Goal: Contribute content

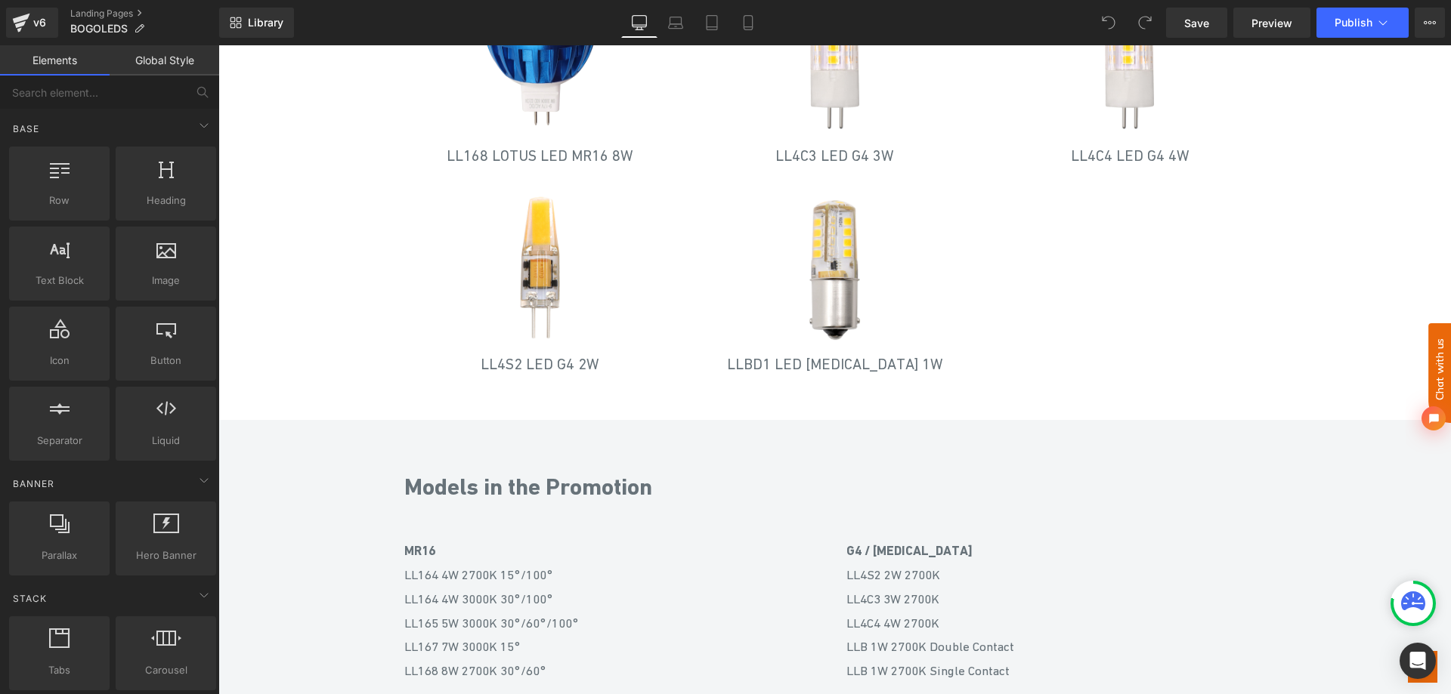
scroll to position [1058, 0]
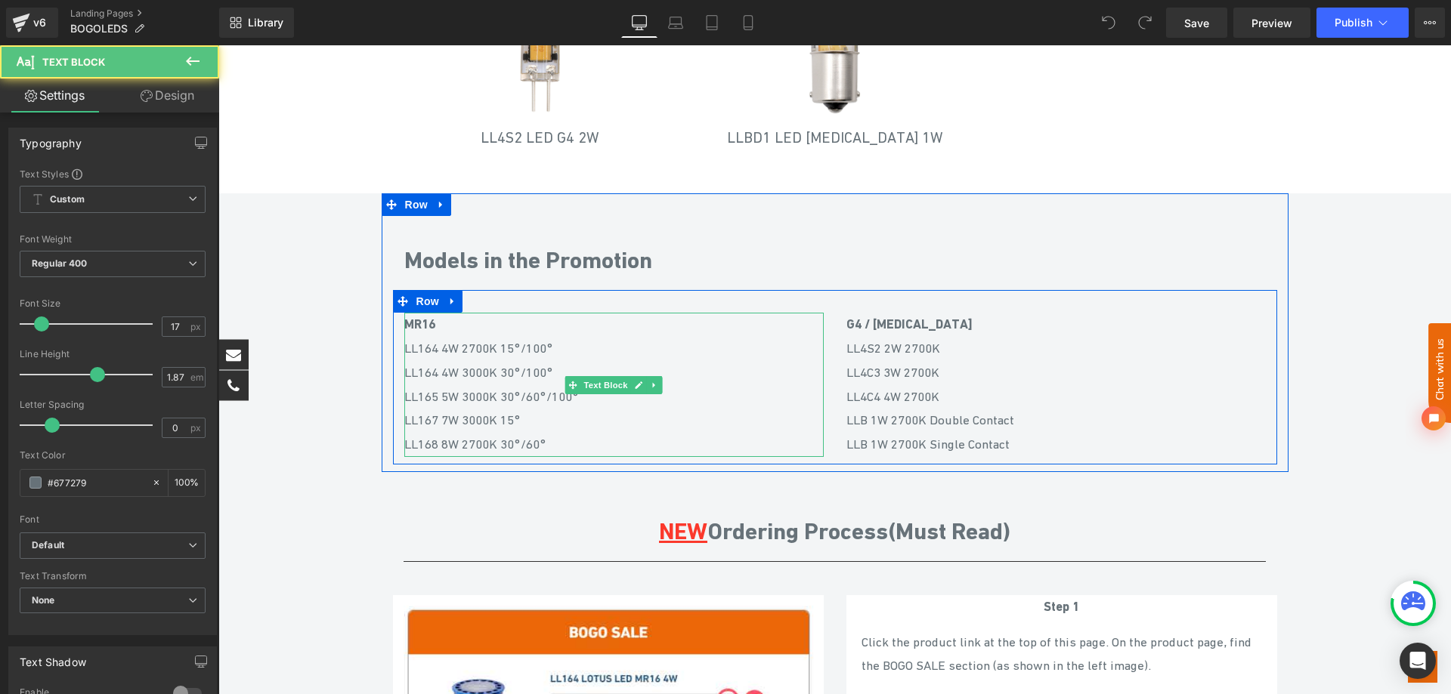
click at [533, 396] on span "00K 30°/100° LL165 5W 3000K 30°/60°/100°" at bounding box center [491, 384] width 175 height 39
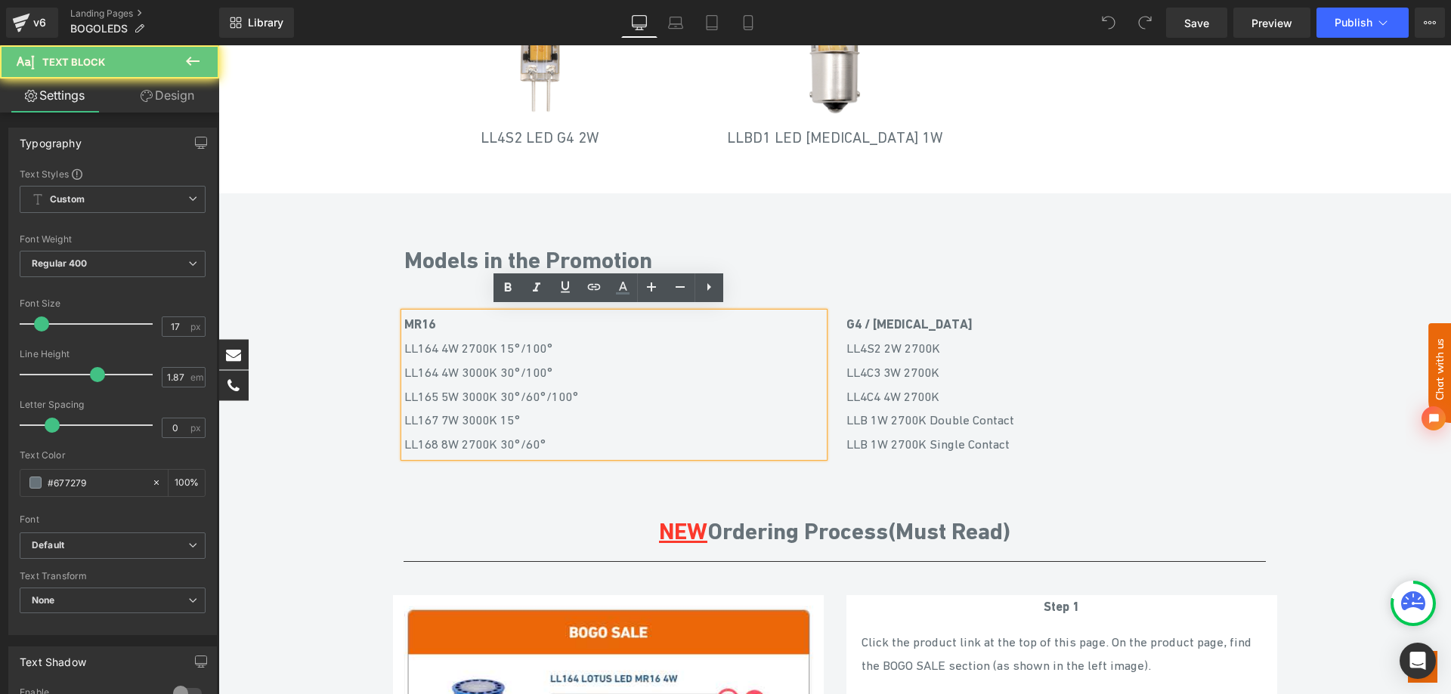
click at [520, 394] on span "00K 30°/100° LL165 5W 3000K 30°/60°/100°" at bounding box center [491, 384] width 175 height 39
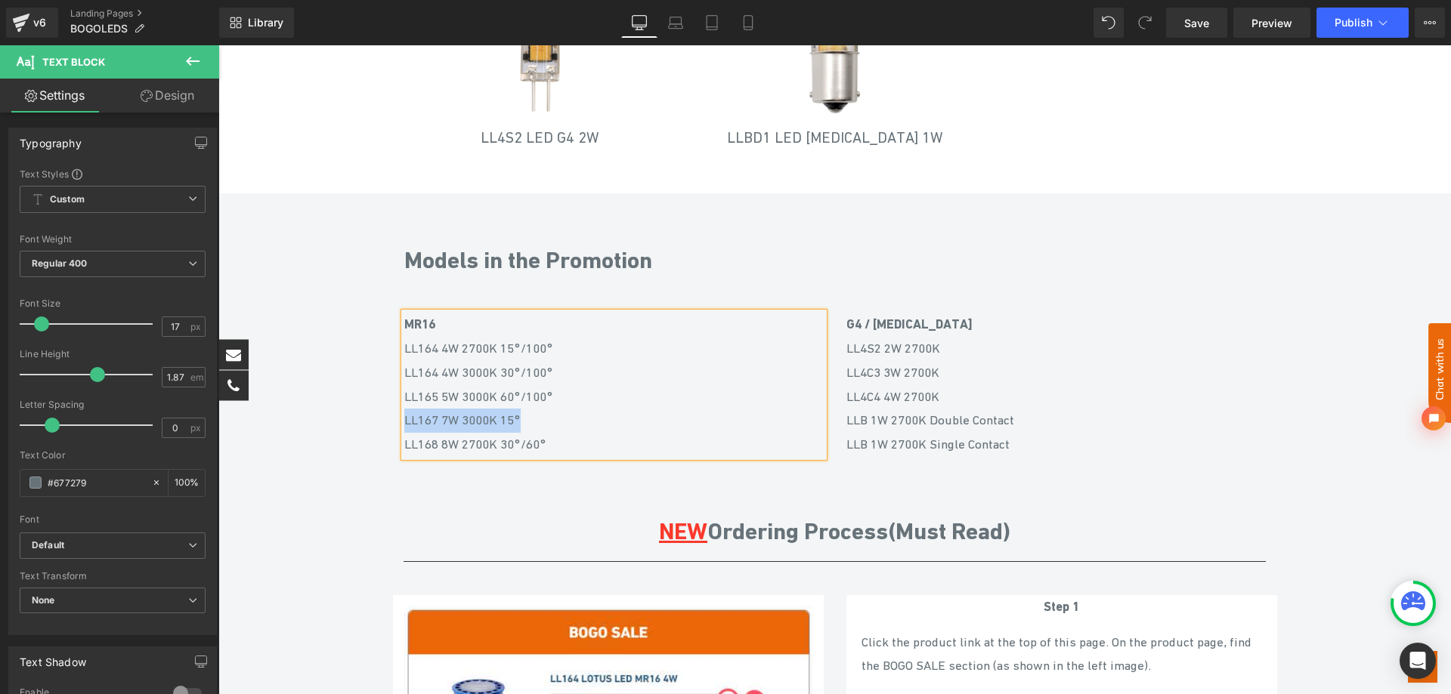
drag, startPoint x: 523, startPoint y: 418, endPoint x: 400, endPoint y: 413, distance: 122.5
click at [404, 413] on p "LL167 7W 3000K 15° LL168 8W 2700K 30°/60°" at bounding box center [613, 433] width 419 height 48
drag, startPoint x: 546, startPoint y: 410, endPoint x: 400, endPoint y: 417, distance: 145.2
click at [404, 417] on p "LL168 8W 2700K 30°/60°" at bounding box center [613, 421] width 419 height 24
click at [500, 368] on span "00K 30°/100° LL165 5W 3000K 60°/100°" at bounding box center [478, 384] width 149 height 39
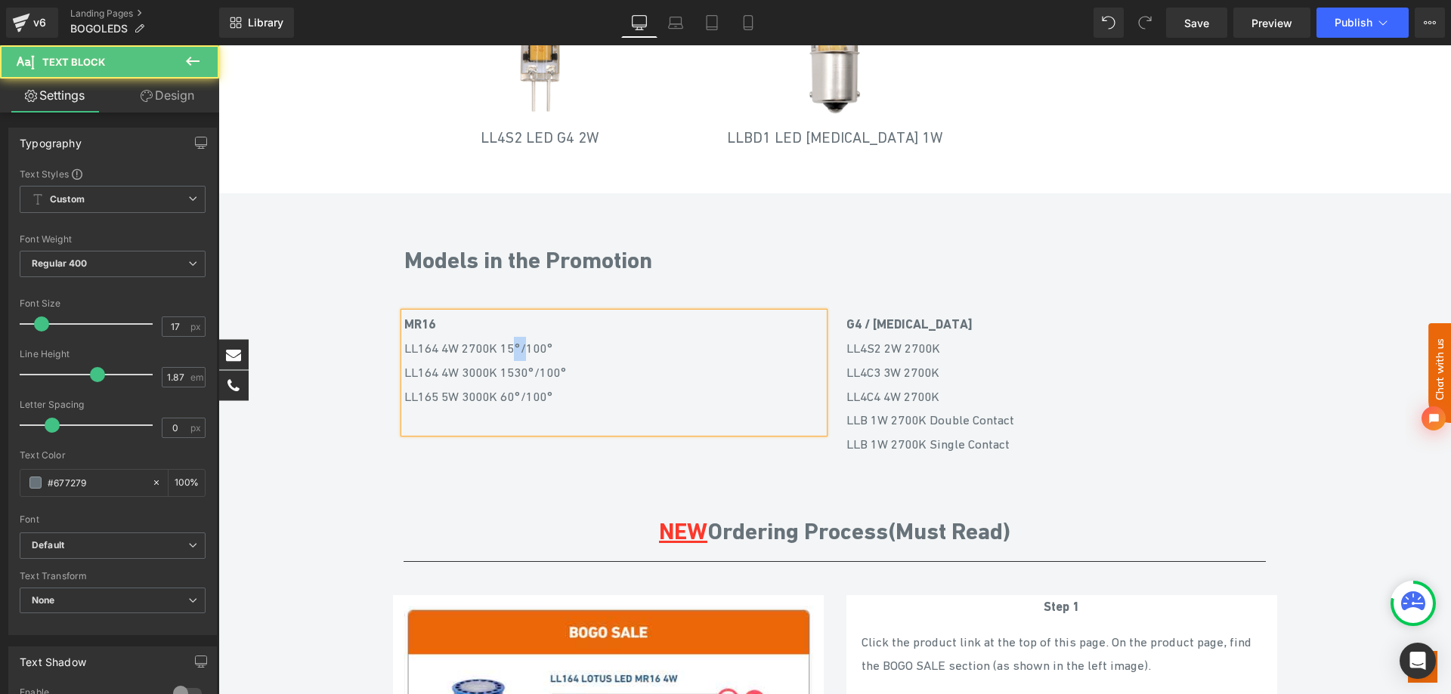
drag, startPoint x: 524, startPoint y: 341, endPoint x: 513, endPoint y: 341, distance: 10.6
click at [513, 341] on p "MR16 LL164 4W 2700K 15°/100° LL164 4W 30 00K 1530°/100° LL165 5W 3000K 60°/100°" at bounding box center [613, 361] width 419 height 96
copy p "°/"
click at [512, 373] on span "00K 1530°/100° LL165 5W 3000K 60°/100°" at bounding box center [485, 384] width 162 height 39
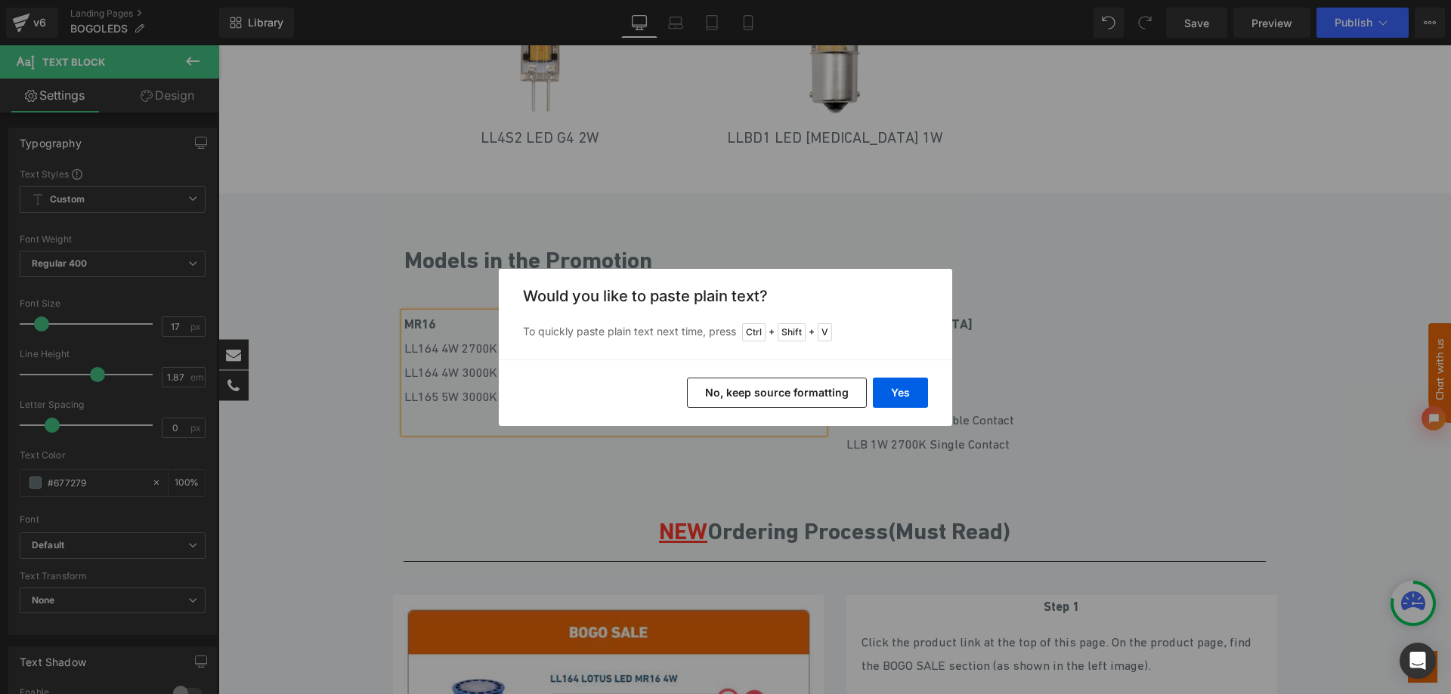
click at [816, 397] on button "No, keep source formatting" at bounding box center [777, 393] width 180 height 30
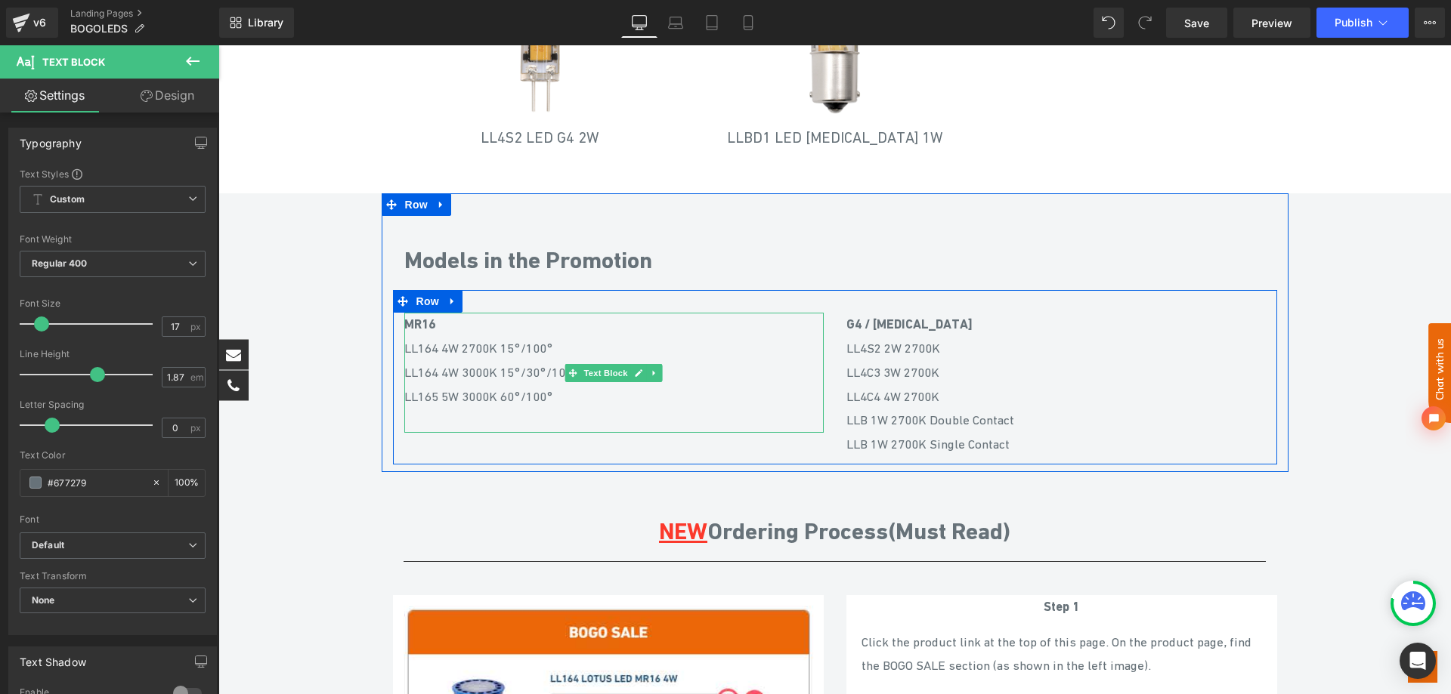
click at [544, 394] on span "LL165 5W 3000K 60°/100°" at bounding box center [478, 396] width 149 height 15
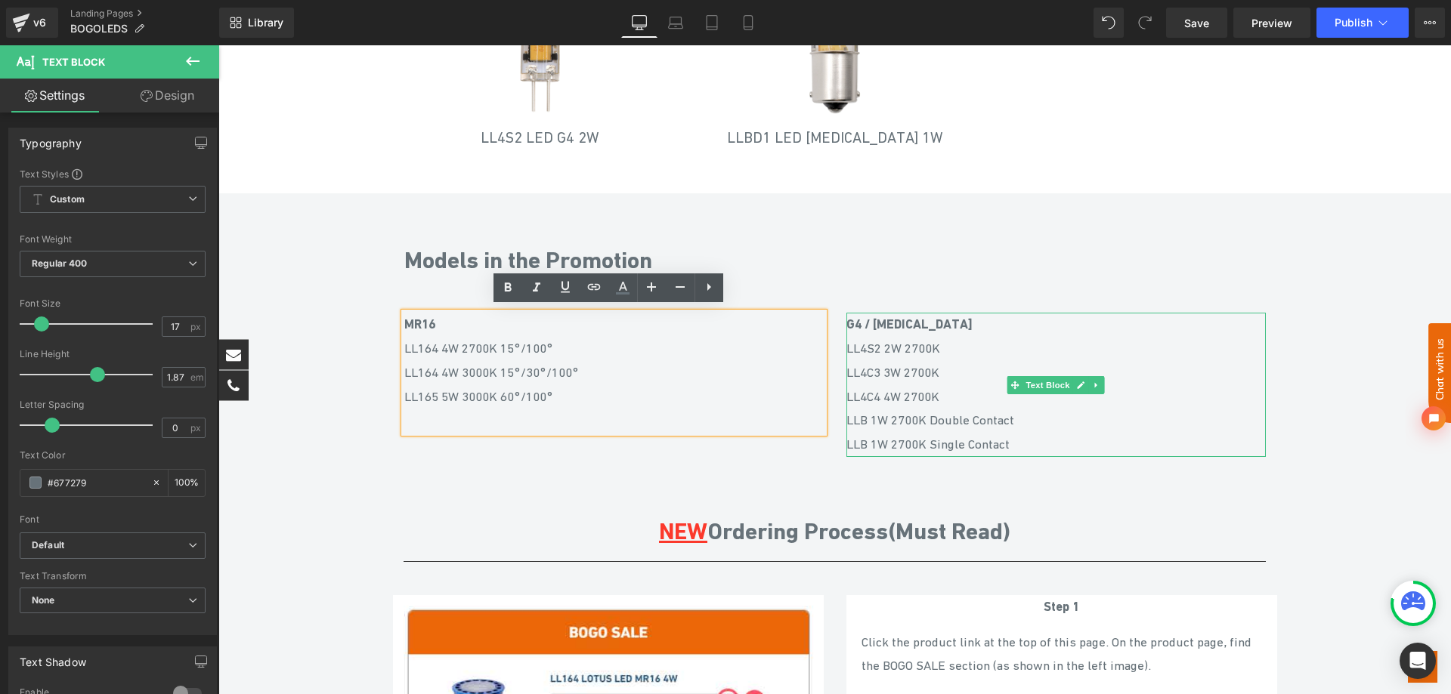
click at [942, 345] on p "G4 / [MEDICAL_DATA] LL4S2 2W 2700K" at bounding box center [1055, 337] width 419 height 48
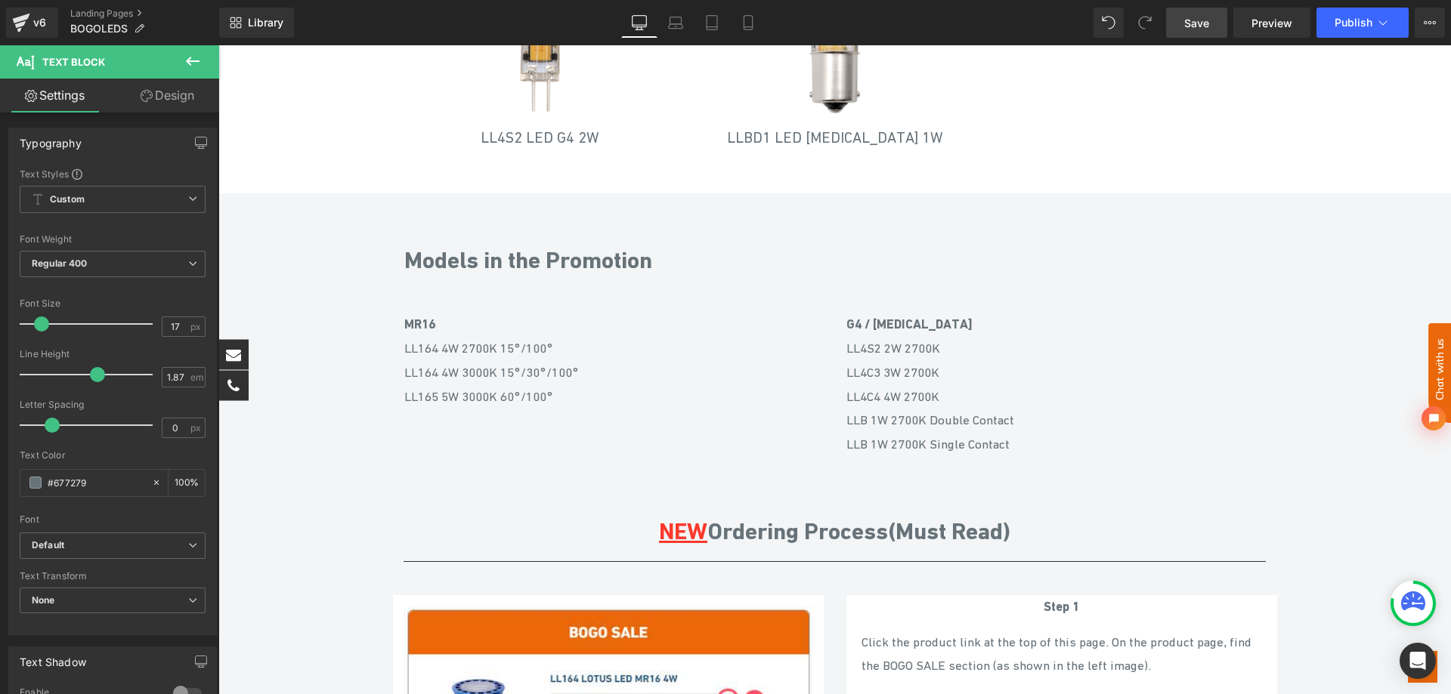
drag, startPoint x: 1193, startPoint y: 20, endPoint x: 980, endPoint y: 277, distance: 333.8
click at [1193, 20] on span "Save" at bounding box center [1196, 23] width 25 height 16
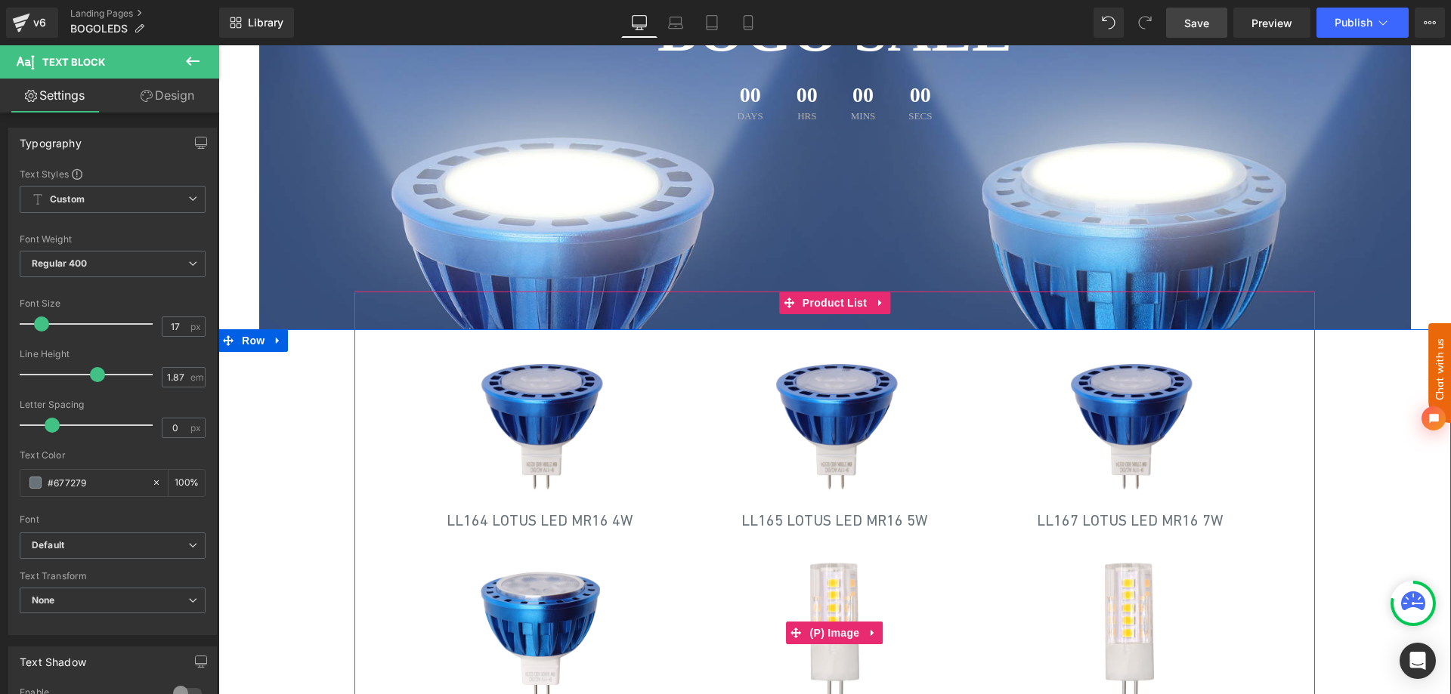
scroll to position [227, 0]
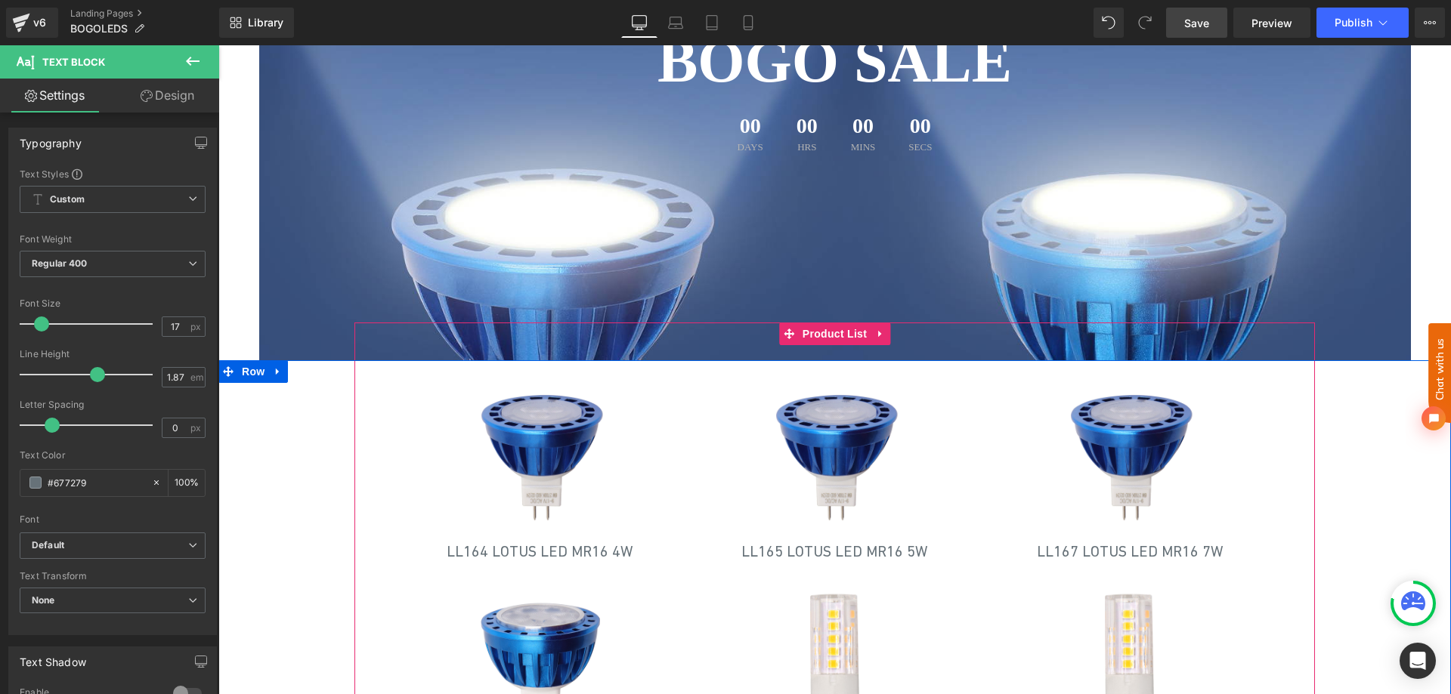
click at [818, 333] on span "Product List" at bounding box center [835, 334] width 72 height 23
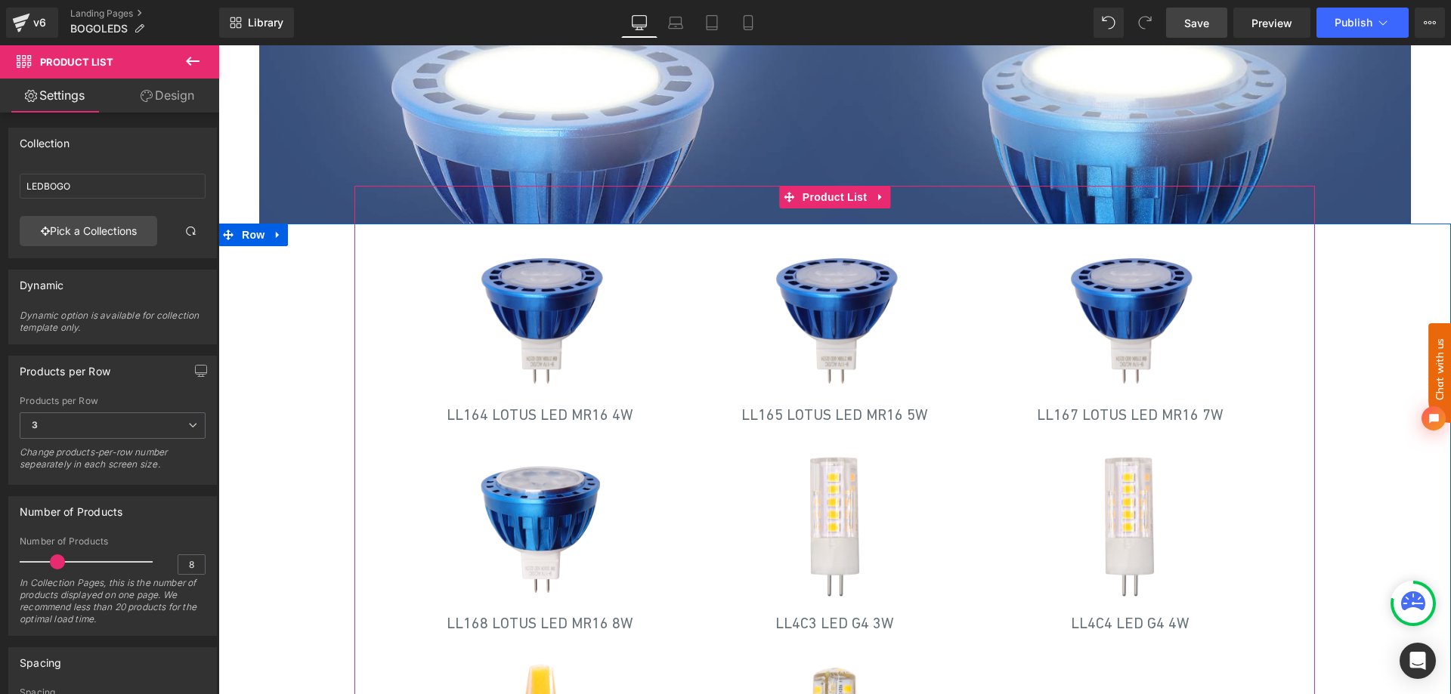
scroll to position [378, 0]
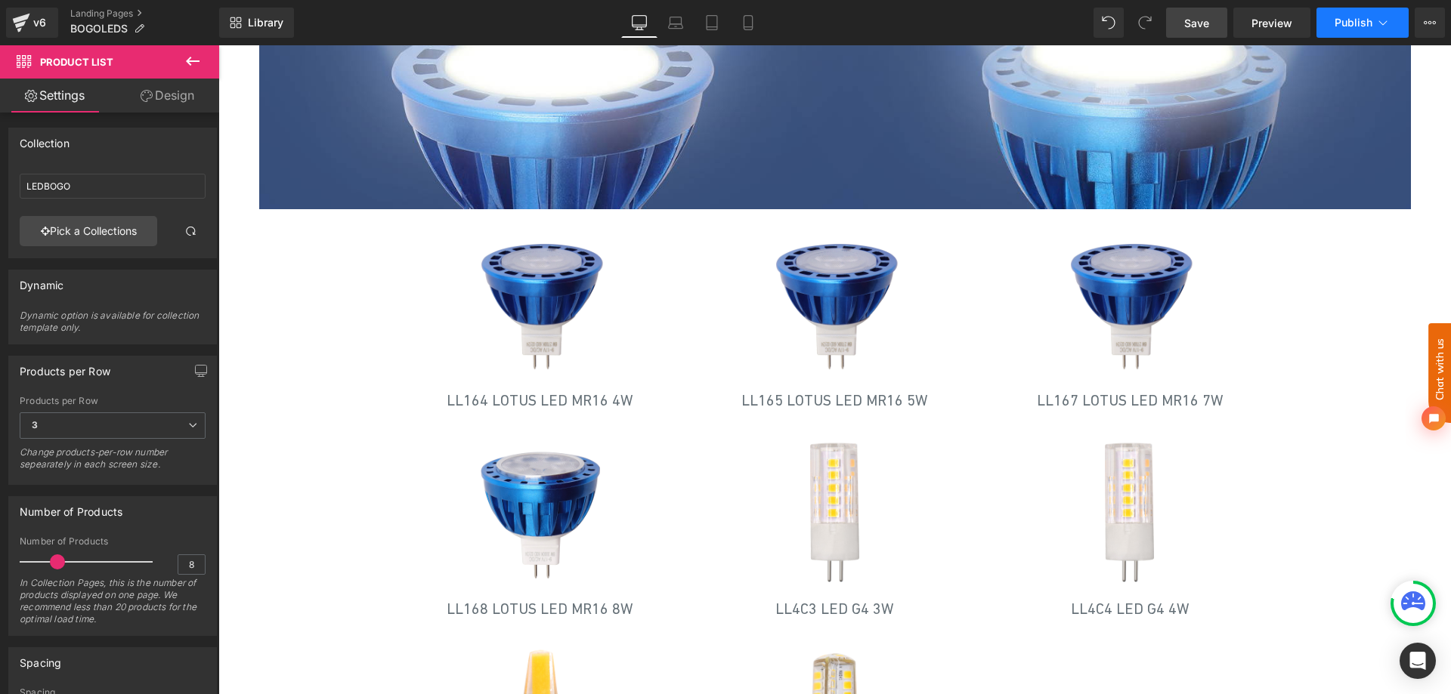
click at [1350, 17] on span "Publish" at bounding box center [1353, 23] width 38 height 12
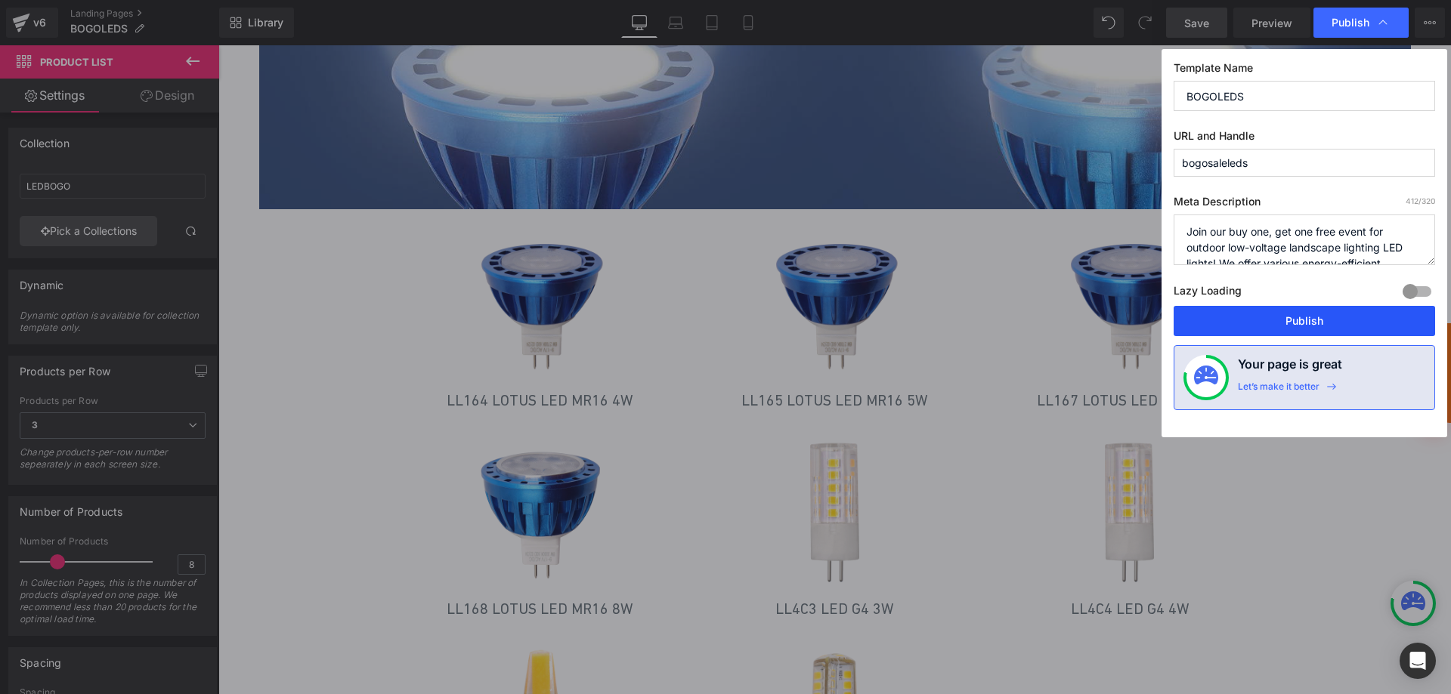
drag, startPoint x: 1309, startPoint y: 320, endPoint x: 428, endPoint y: 648, distance: 939.9
click at [1309, 320] on button "Publish" at bounding box center [1303, 321] width 261 height 30
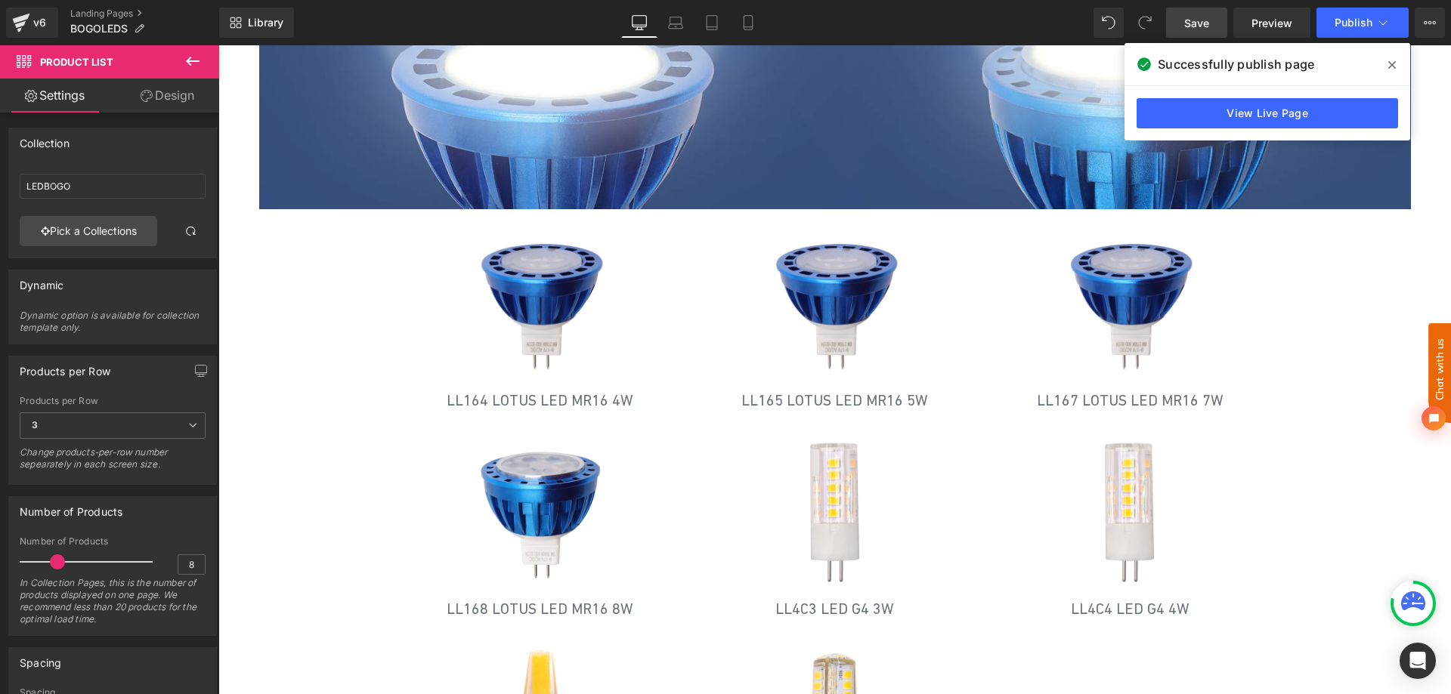
click at [1388, 67] on icon at bounding box center [1392, 65] width 8 height 12
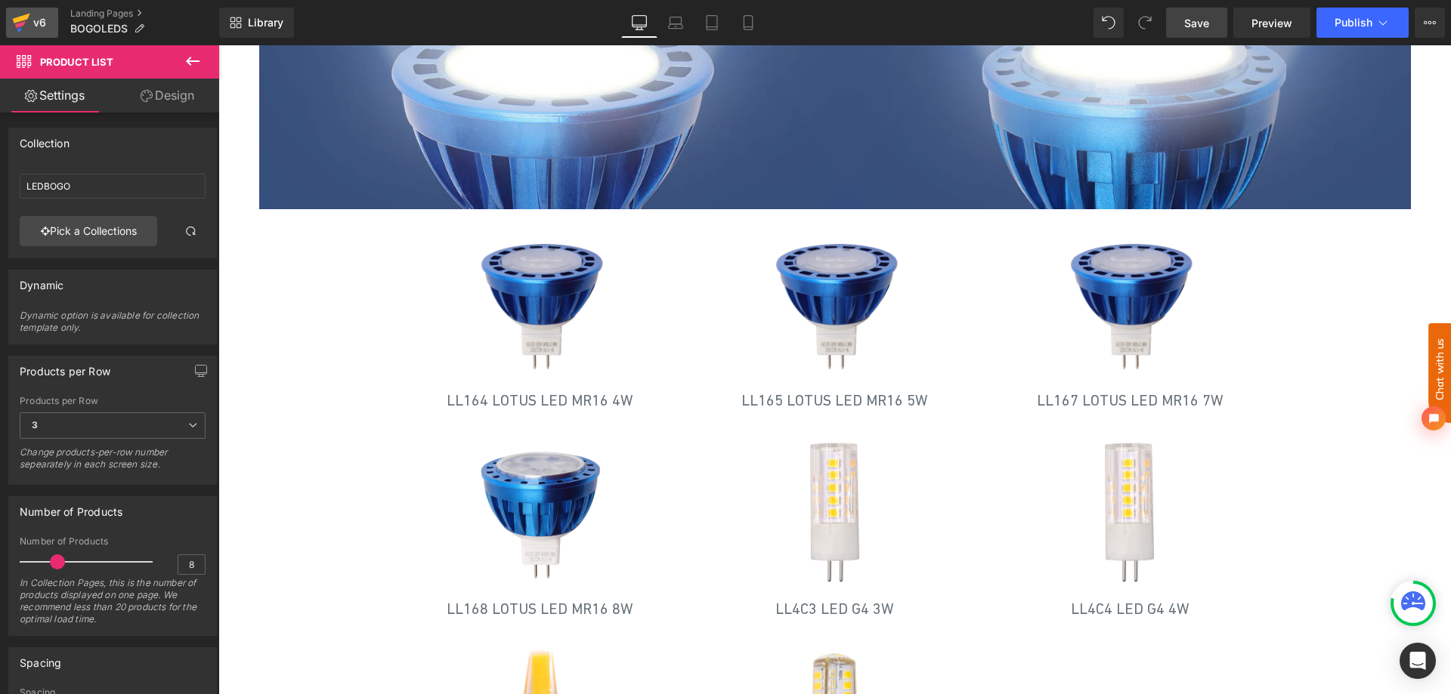
click at [25, 17] on icon at bounding box center [21, 19] width 17 height 10
